Goal: Task Accomplishment & Management: Manage account settings

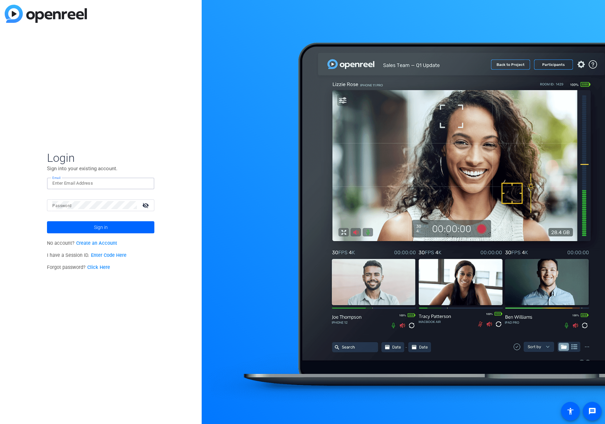
click at [73, 182] on input "Email" at bounding box center [100, 183] width 97 height 8
type input "[EMAIL_ADDRESS][DOMAIN_NAME]"
click at [47, 221] on button "Sign in" at bounding box center [100, 227] width 107 height 12
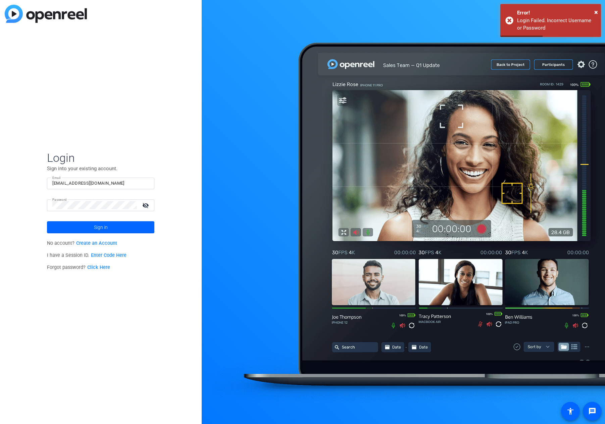
click at [74, 228] on span at bounding box center [100, 227] width 107 height 16
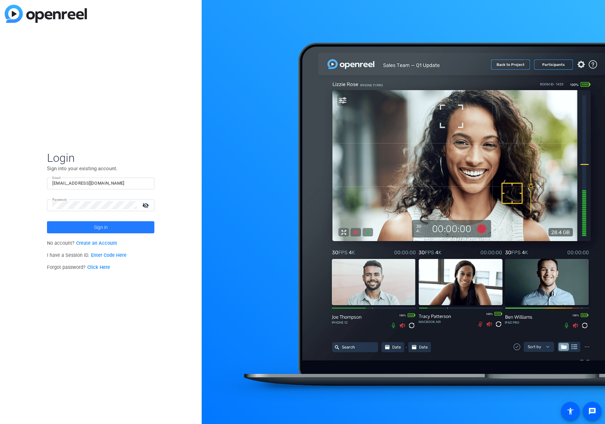
click at [103, 226] on span "Sign in" at bounding box center [101, 227] width 14 height 17
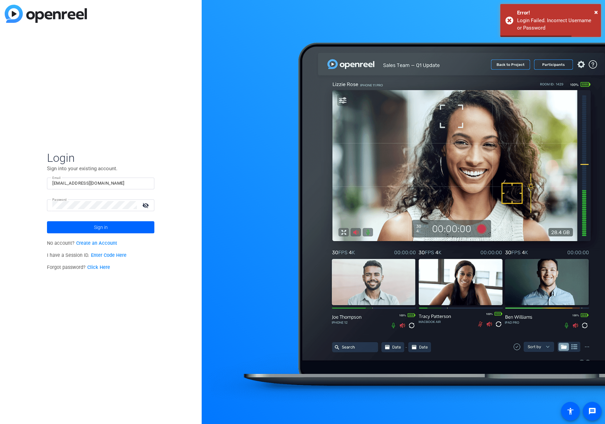
click at [147, 206] on mat-icon "visibility_off" at bounding box center [146, 205] width 16 height 10
click at [111, 226] on span at bounding box center [100, 227] width 107 height 16
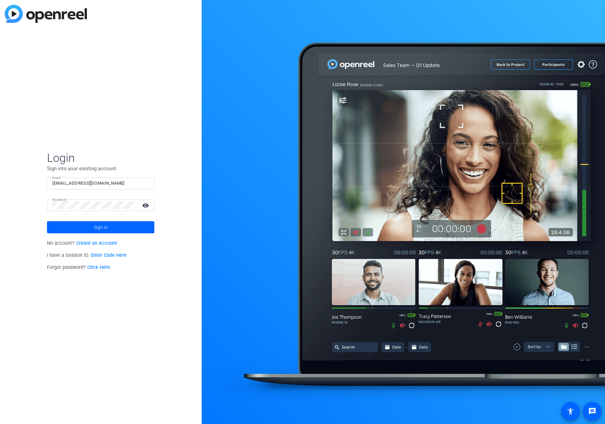
click at [112, 183] on input "[EMAIL_ADDRESS][DOMAIN_NAME]" at bounding box center [100, 183] width 97 height 8
click at [69, 228] on span at bounding box center [100, 227] width 107 height 16
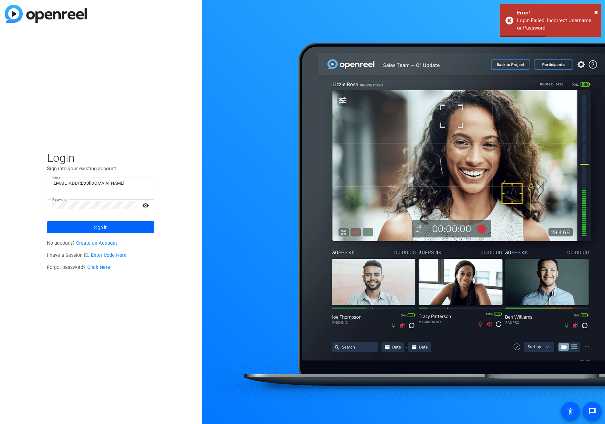
click at [101, 267] on link "Click Here" at bounding box center [98, 268] width 23 height 6
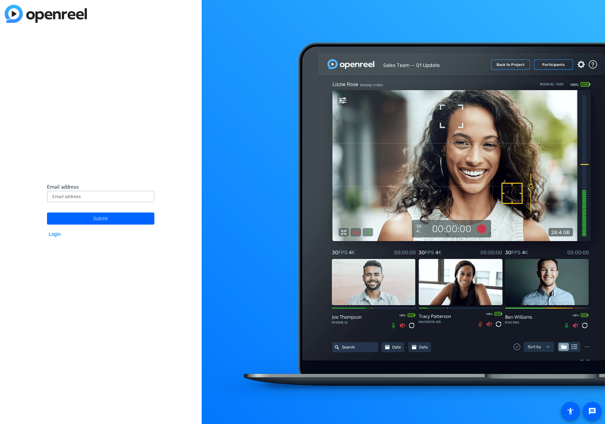
click at [102, 195] on input at bounding box center [100, 197] width 97 height 8
type input "[EMAIL_ADDRESS][DOMAIN_NAME]"
click at [96, 218] on span "Submit" at bounding box center [100, 218] width 15 height 17
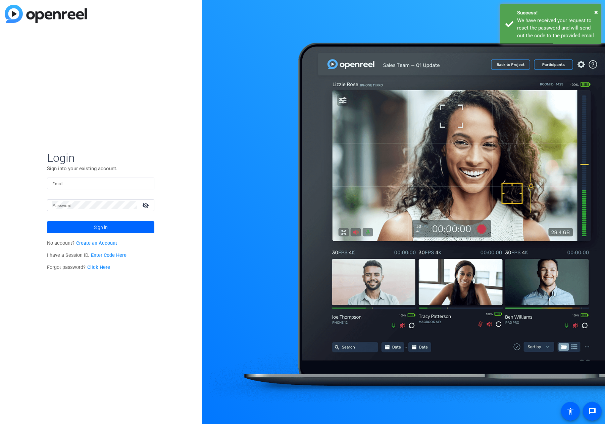
click at [86, 183] on input "Email" at bounding box center [100, 183] width 97 height 8
type input "[EMAIL_ADDRESS][DOMAIN_NAME]"
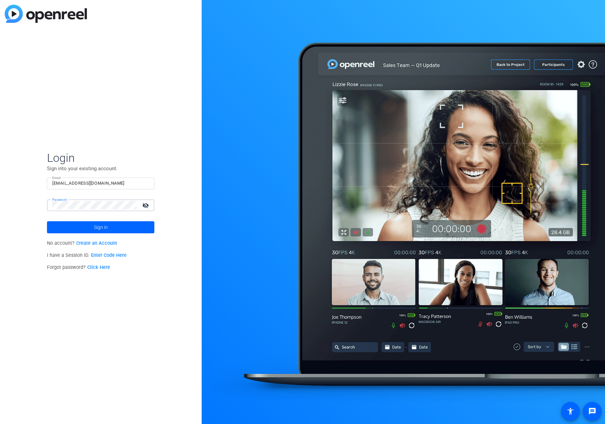
click at [47, 221] on button "Sign in" at bounding box center [100, 227] width 107 height 12
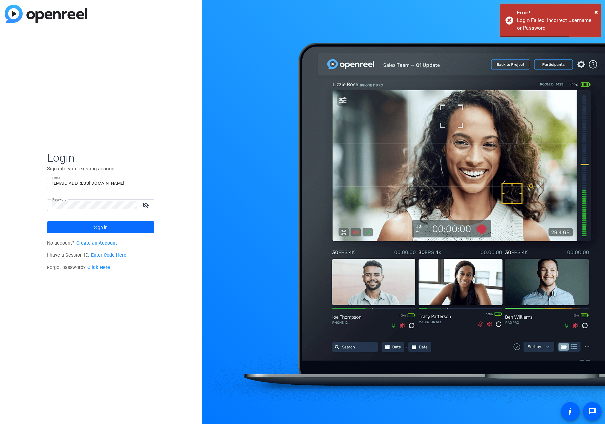
click at [96, 227] on span "Sign in" at bounding box center [101, 227] width 14 height 17
click at [595, 11] on span "×" at bounding box center [597, 12] width 4 height 8
